Goal: Navigation & Orientation: Find specific page/section

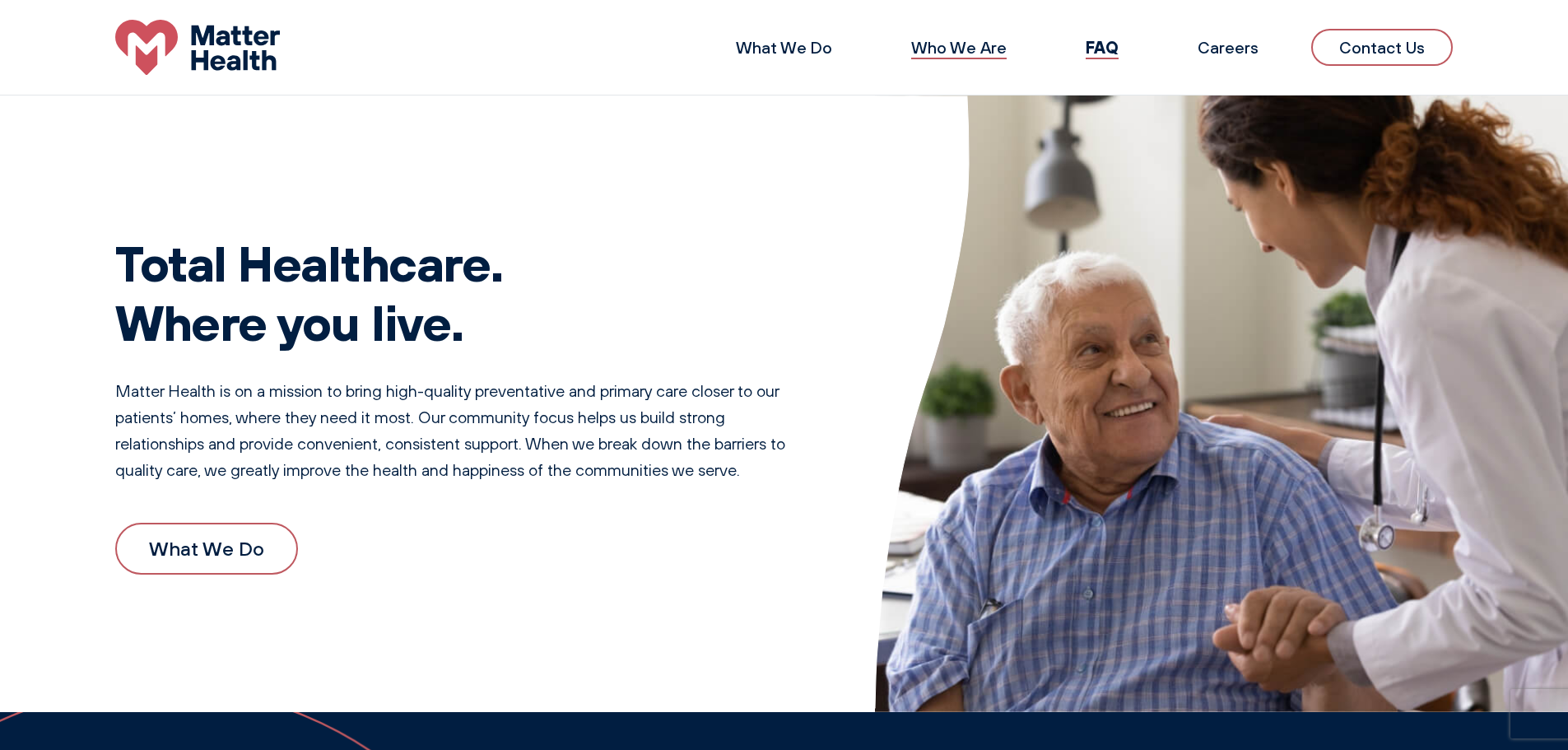
click at [994, 50] on link "Who We Are" at bounding box center [959, 47] width 95 height 21
click at [1252, 49] on link "Careers" at bounding box center [1228, 47] width 61 height 21
click at [1097, 46] on link "FAQ" at bounding box center [1102, 47] width 31 height 21
click at [1407, 40] on link "Contact Us" at bounding box center [1382, 47] width 142 height 37
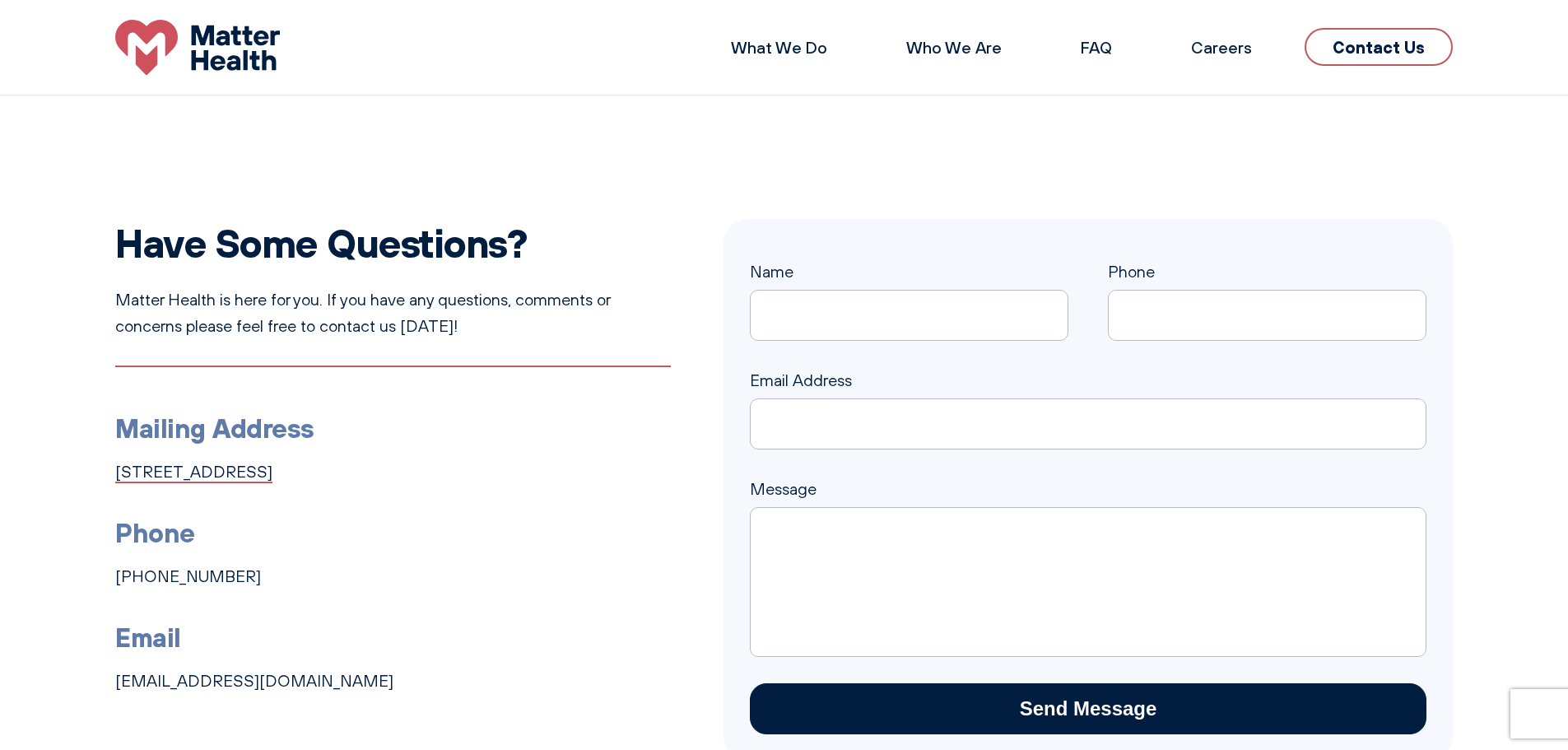
click at [135, 470] on link "1131 4th Ave South, Suite 210, Nashville, TN 37210" at bounding box center [193, 472] width 157 height 20
